Goal: Task Accomplishment & Management: Manage account settings

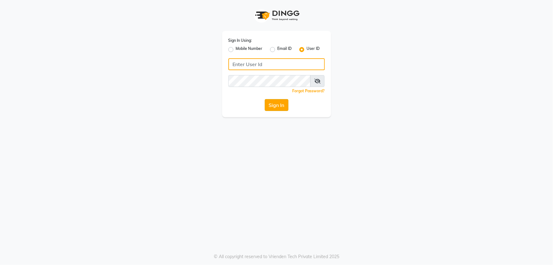
type input "[PERSON_NAME]"
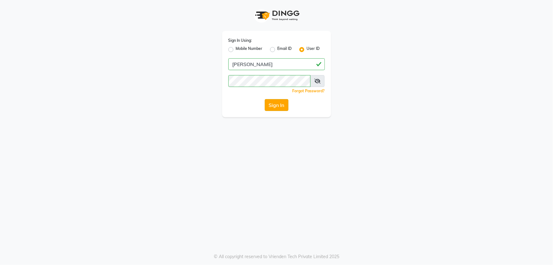
click at [278, 106] on button "Sign In" at bounding box center [277, 105] width 24 height 12
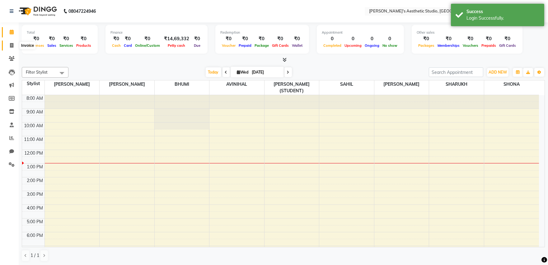
click at [13, 48] on icon at bounding box center [11, 45] width 3 height 5
select select "service"
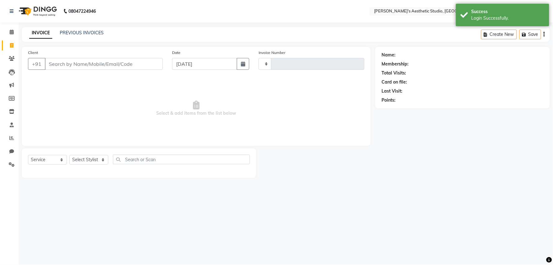
type input "1449"
select select "4077"
select select "membership"
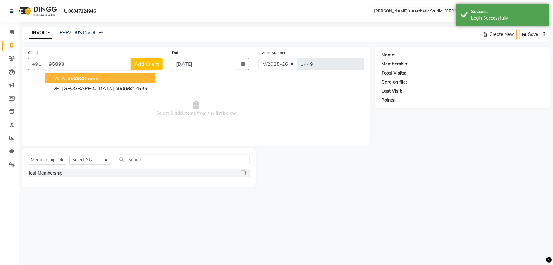
click at [57, 75] on span "LATA" at bounding box center [58, 78] width 13 height 6
type input "9589896655"
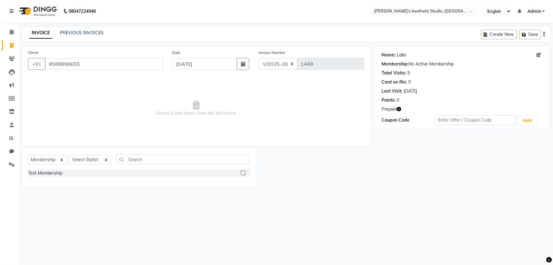
click at [401, 54] on link "Lata" at bounding box center [401, 55] width 9 height 7
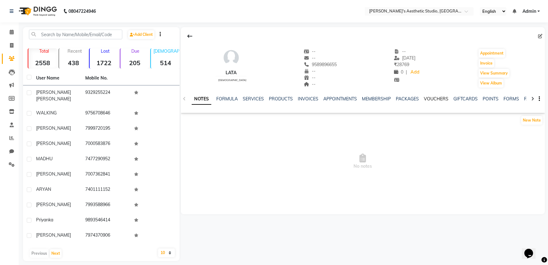
click at [425, 99] on link "VOUCHERS" at bounding box center [436, 99] width 25 height 6
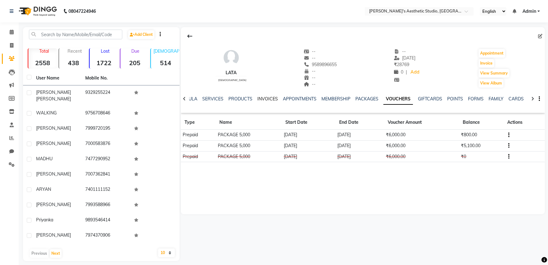
click at [267, 100] on link "INVOICES" at bounding box center [267, 99] width 21 height 6
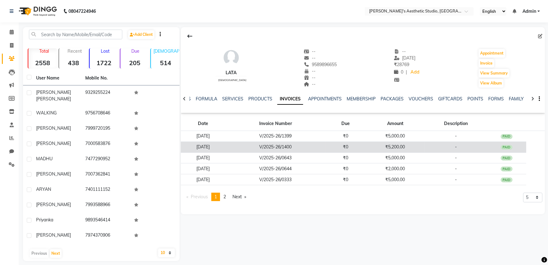
click at [308, 144] on td "V/2025-26/1400" at bounding box center [275, 146] width 101 height 11
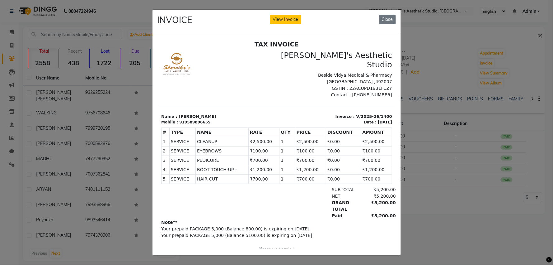
drag, startPoint x: 402, startPoint y: 147, endPoint x: 407, endPoint y: 147, distance: 5.0
click at [406, 147] on ngb-modal-window "INVOICE View Invoice Close" at bounding box center [276, 132] width 553 height 265
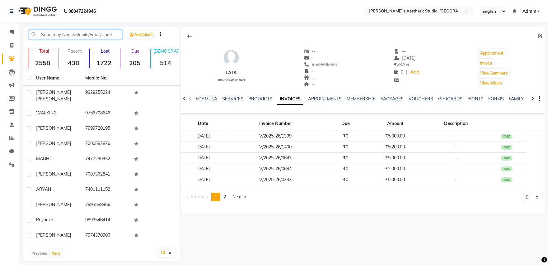
click at [49, 33] on input "text" at bounding box center [75, 35] width 93 height 10
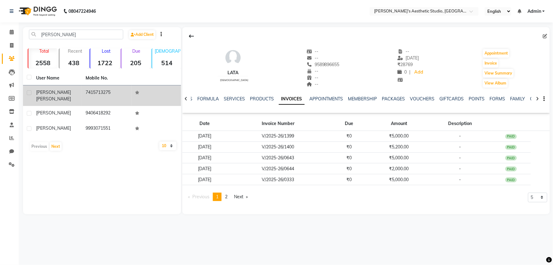
click at [76, 87] on td "[PERSON_NAME]" at bounding box center [56, 95] width 49 height 21
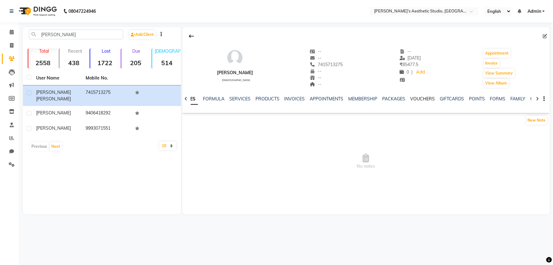
click at [421, 100] on link "VOUCHERS" at bounding box center [423, 99] width 25 height 6
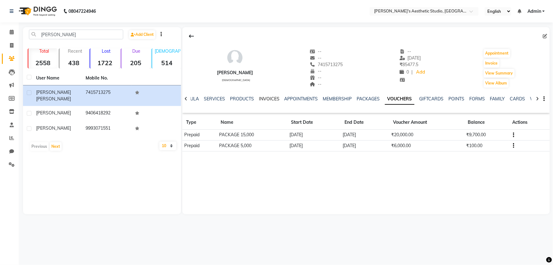
click at [271, 97] on link "INVOICES" at bounding box center [269, 99] width 21 height 6
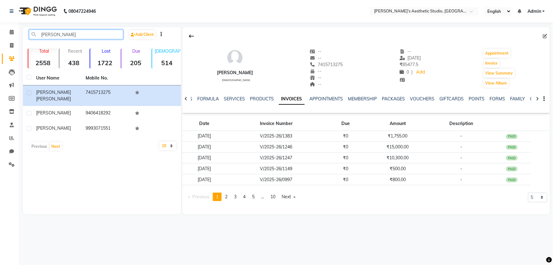
click at [88, 36] on input "[PERSON_NAME]" at bounding box center [76, 35] width 94 height 10
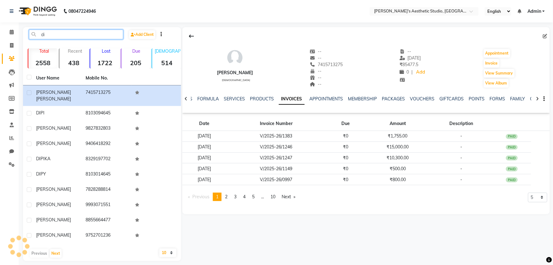
type input "d"
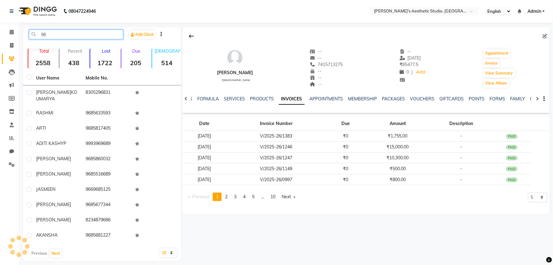
type input "9"
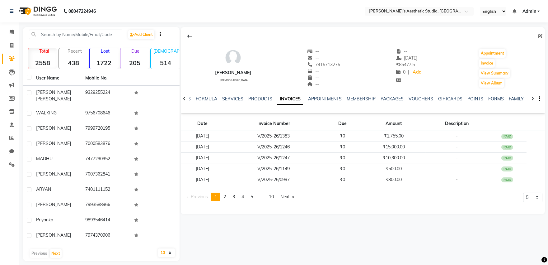
drag, startPoint x: 0, startPoint y: 171, endPoint x: 0, endPoint y: 205, distance: 33.6
drag, startPoint x: 0, startPoint y: 205, endPoint x: 101, endPoint y: 35, distance: 197.5
click at [101, 35] on input "text" at bounding box center [75, 35] width 93 height 10
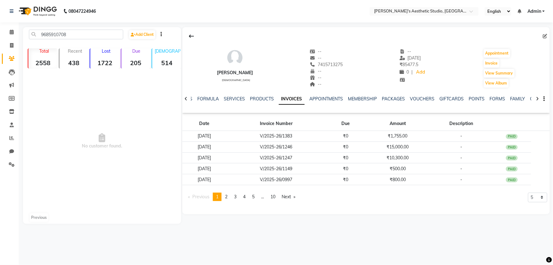
click at [64, 120] on span "No customer found." at bounding box center [102, 141] width 158 height 140
click at [82, 34] on input "9685910708" at bounding box center [76, 35] width 94 height 10
type input "9"
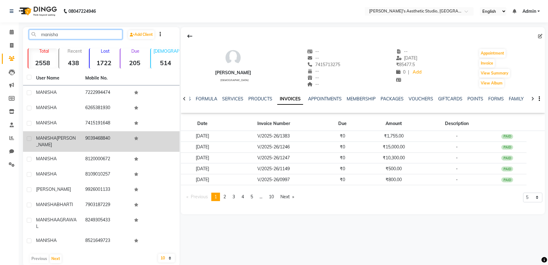
type input "manisha"
click at [55, 143] on span "[PERSON_NAME]" at bounding box center [56, 141] width 40 height 12
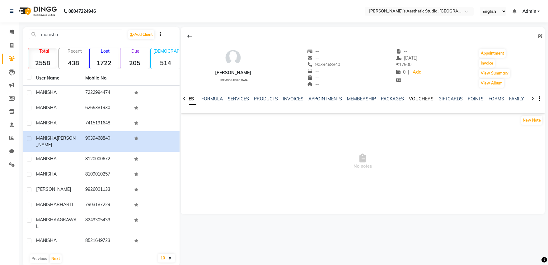
click at [428, 97] on link "VOUCHERS" at bounding box center [421, 99] width 25 height 6
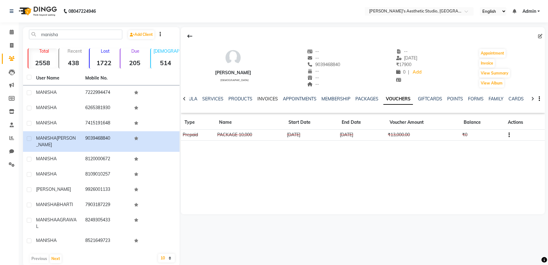
click at [268, 99] on link "INVOICES" at bounding box center [267, 99] width 21 height 6
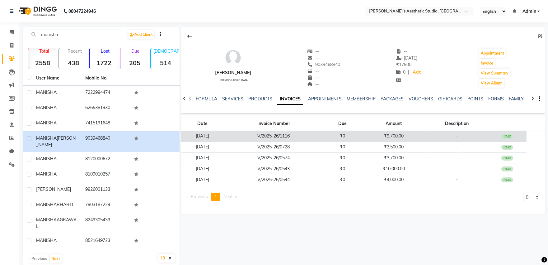
click at [274, 135] on td "V/2025-26/1116" at bounding box center [273, 136] width 99 height 11
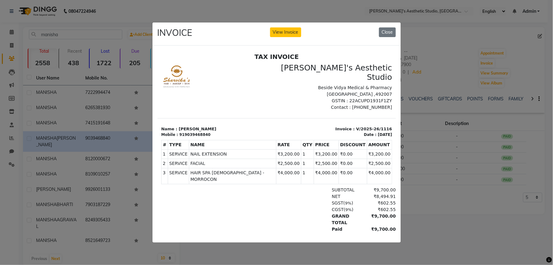
click at [117, 173] on ngb-modal-window "INVOICE View Invoice Close" at bounding box center [276, 132] width 553 height 265
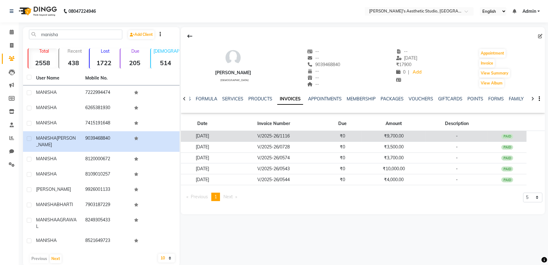
click at [224, 138] on td "[DATE]" at bounding box center [203, 136] width 44 height 11
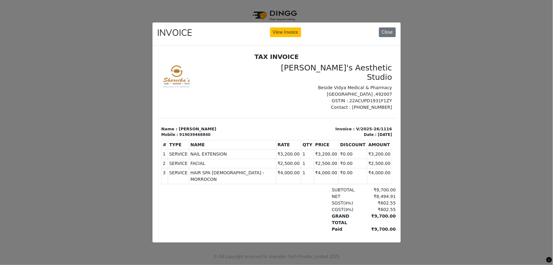
type input "[PERSON_NAME]"
